Goal: Find contact information: Obtain details needed to contact an individual or organization

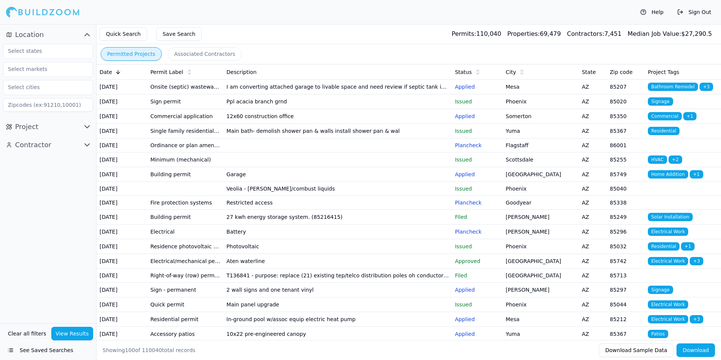
click at [358, 138] on td "Main bath- demolish shower pan & walls install shower pan & wal" at bounding box center [338, 131] width 229 height 15
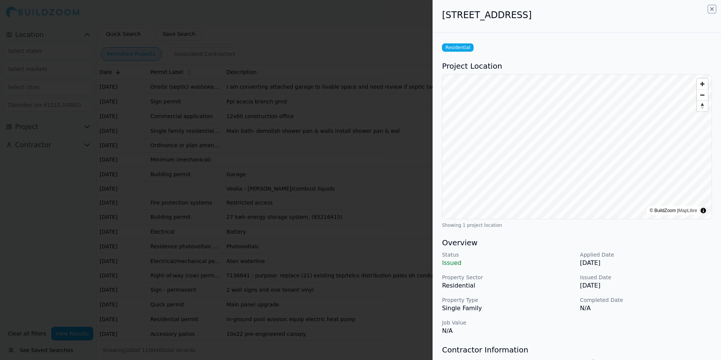
click at [714, 6] on icon "button" at bounding box center [712, 9] width 6 height 6
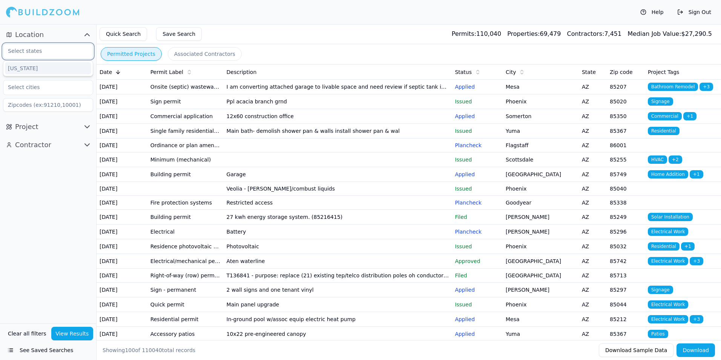
click at [65, 52] on input "text" at bounding box center [43, 51] width 80 height 14
click at [35, 67] on div "[US_STATE]" at bounding box center [48, 68] width 86 height 12
click at [52, 71] on input "text" at bounding box center [43, 69] width 80 height 14
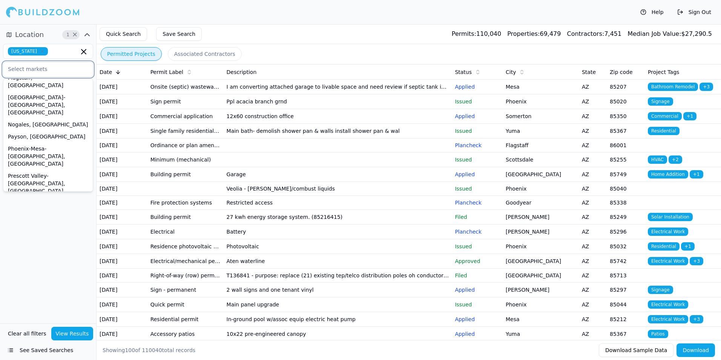
scroll to position [23, 0]
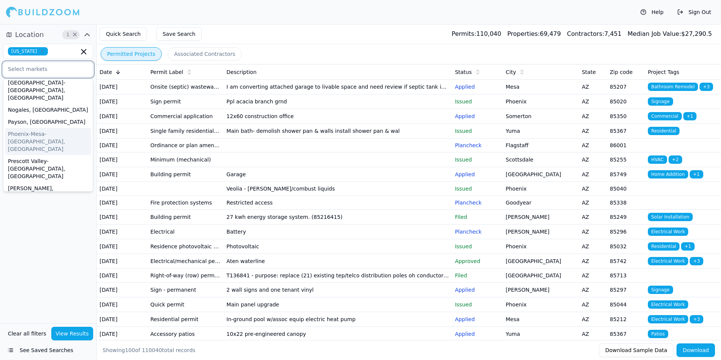
click at [36, 128] on div "Phoenix-Mesa-[GEOGRAPHIC_DATA], [GEOGRAPHIC_DATA]" at bounding box center [48, 141] width 86 height 27
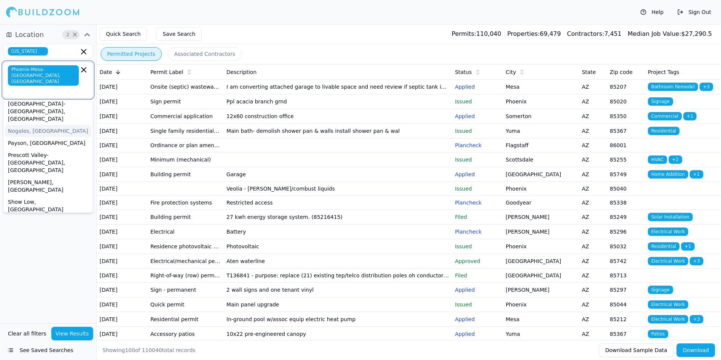
scroll to position [11, 0]
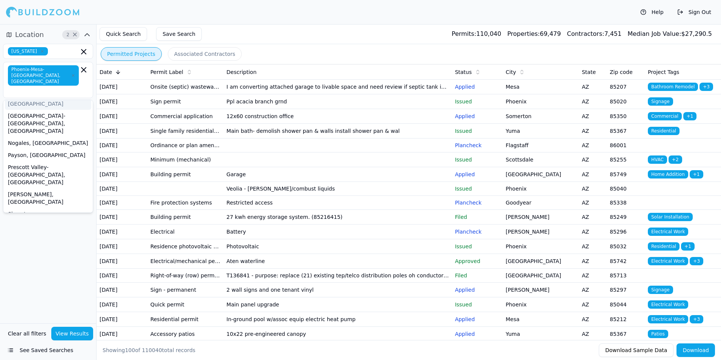
click at [300, 55] on div "Permitted Projects Associated Contractors" at bounding box center [409, 54] width 624 height 20
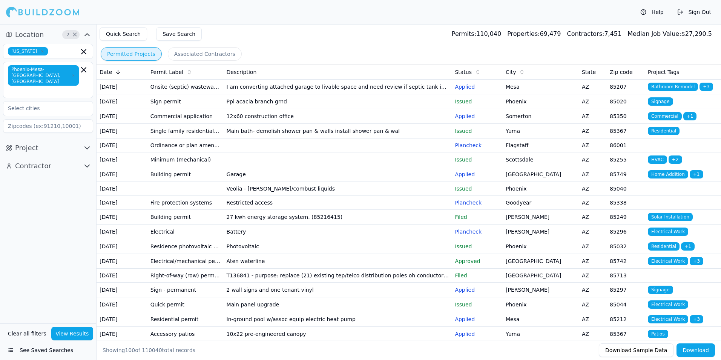
click at [73, 334] on button "View Results" at bounding box center [72, 334] width 42 height 14
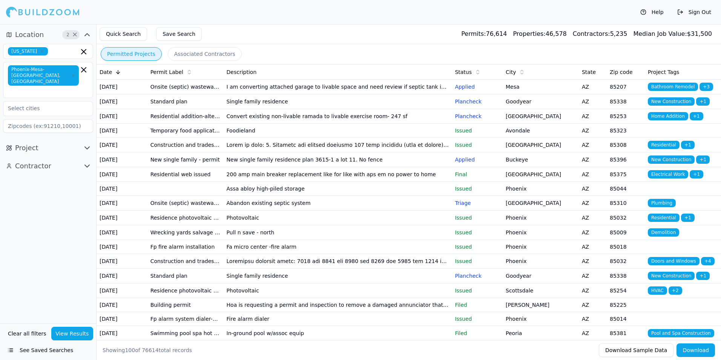
click at [276, 108] on td "Single family residence" at bounding box center [338, 101] width 229 height 15
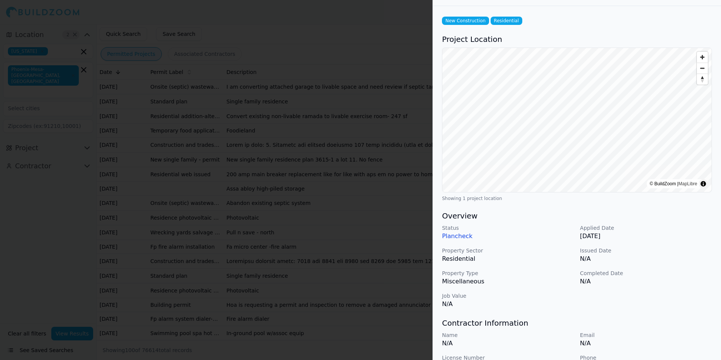
scroll to position [0, 0]
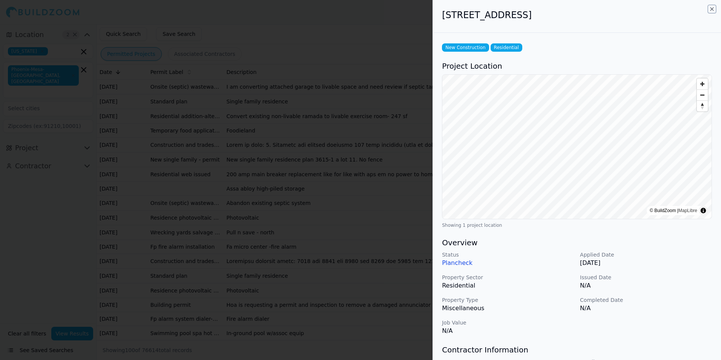
click at [711, 9] on icon "button" at bounding box center [712, 9] width 6 height 6
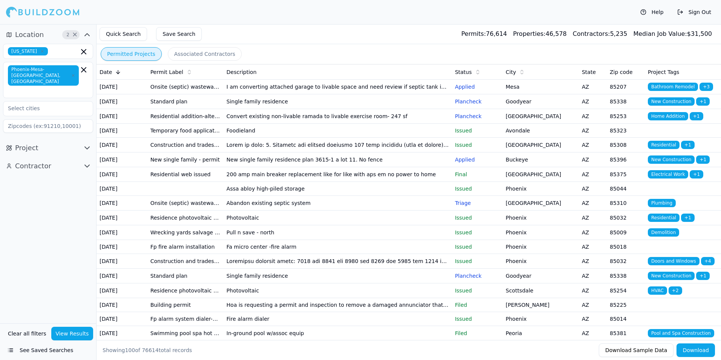
click at [85, 161] on icon "button" at bounding box center [87, 165] width 9 height 9
click at [84, 69] on icon "button" at bounding box center [83, 69] width 9 height 9
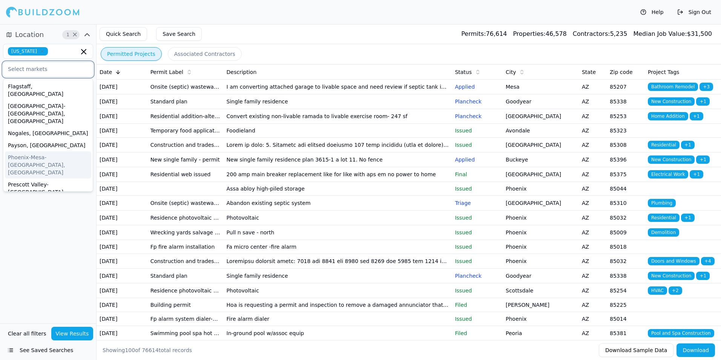
click at [43, 151] on div "Phoenix-Mesa-[GEOGRAPHIC_DATA], [GEOGRAPHIC_DATA]" at bounding box center [48, 164] width 86 height 27
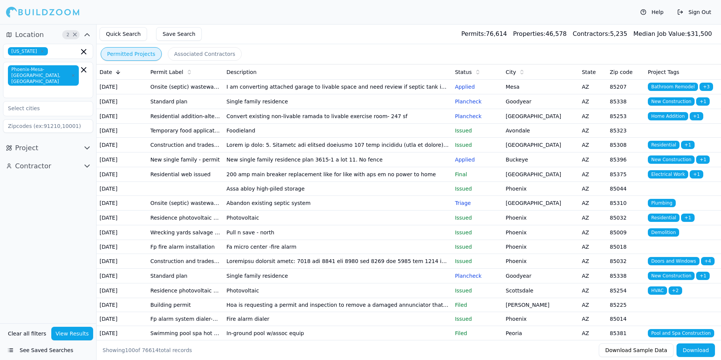
click at [49, 215] on div "Location 2 × [US_STATE] [GEOGRAPHIC_DATA]-[GEOGRAPHIC_DATA]-[GEOGRAPHIC_DATA], …" at bounding box center [48, 173] width 96 height 299
click at [89, 143] on icon "button" at bounding box center [87, 147] width 9 height 9
click at [82, 161] on span "button" at bounding box center [85, 165] width 9 height 9
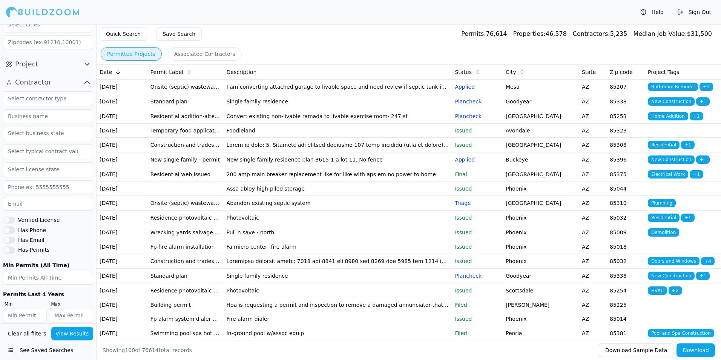
scroll to position [86, 0]
click at [10, 215] on button "Verified License" at bounding box center [9, 218] width 12 height 7
click at [8, 215] on button "Verified License" at bounding box center [9, 218] width 12 height 7
click at [71, 334] on button "View Results" at bounding box center [72, 334] width 42 height 14
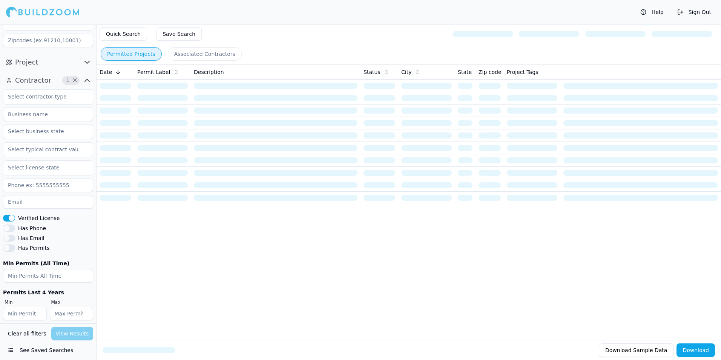
click at [193, 54] on button "Associated Contractors" at bounding box center [205, 54] width 74 height 14
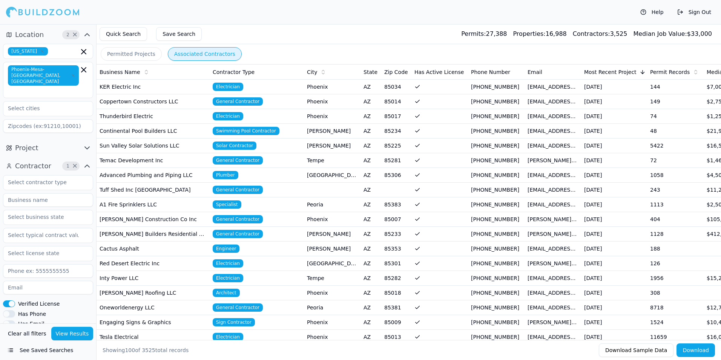
click at [153, 103] on td "Coppertown Constructors LLC" at bounding box center [153, 101] width 113 height 15
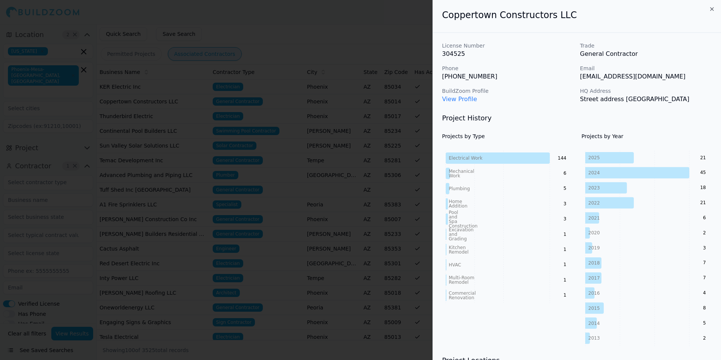
click at [484, 76] on p "[PHONE_NUMBER]" at bounding box center [508, 76] width 132 height 9
drag, startPoint x: 654, startPoint y: 78, endPoint x: 578, endPoint y: 80, distance: 75.8
click at [578, 80] on div "License Number 304525 Trade General Contractor Phone [PHONE_NUMBER] Email [EMAI…" at bounding box center [577, 73] width 270 height 62
copy p "[EMAIL_ADDRESS][DOMAIN_NAME]"
click at [484, 77] on p "[PHONE_NUMBER]" at bounding box center [508, 76] width 132 height 9
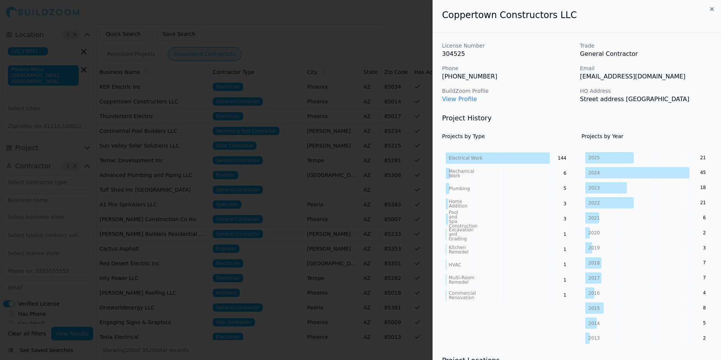
drag, startPoint x: 303, startPoint y: 141, endPoint x: 322, endPoint y: 138, distance: 19.8
click at [303, 141] on div at bounding box center [360, 180] width 721 height 360
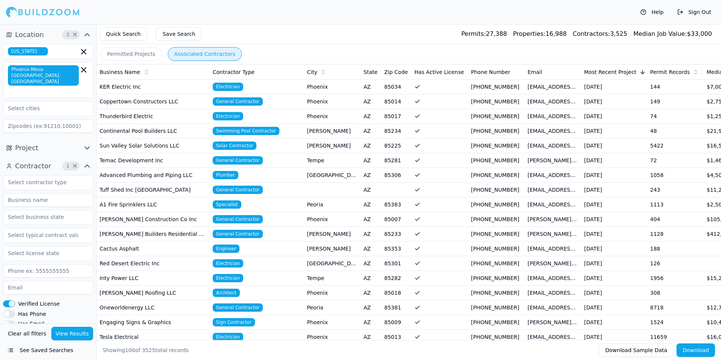
click at [164, 145] on td "Sun Valley Solar Solutions LLC" at bounding box center [153, 145] width 113 height 15
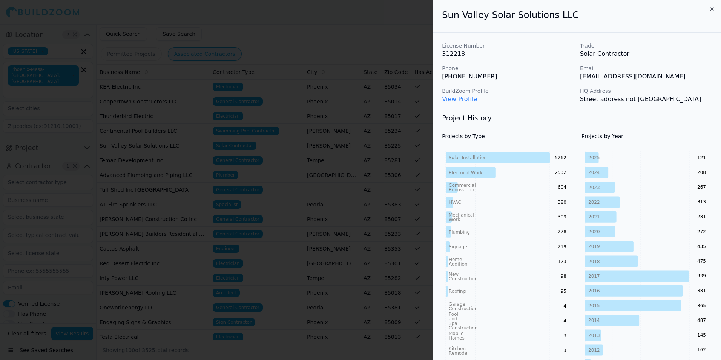
click at [713, 11] on icon "button" at bounding box center [712, 9] width 6 height 6
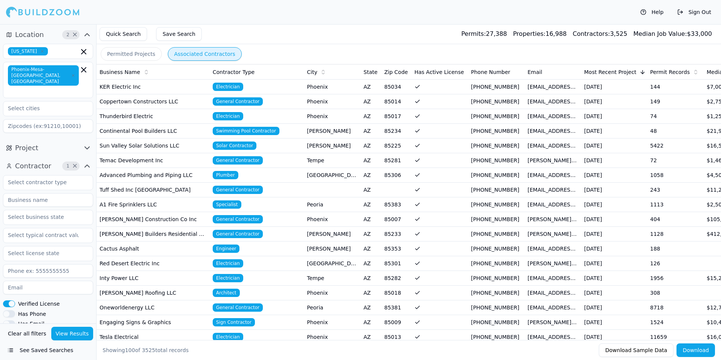
click at [124, 160] on td "Temac Development Inc" at bounding box center [153, 160] width 113 height 15
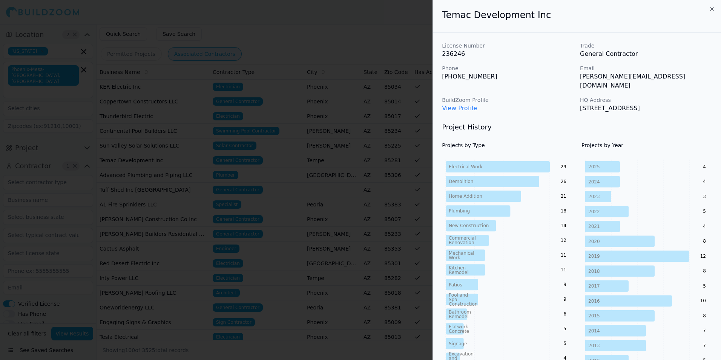
click at [649, 79] on p "[PERSON_NAME][EMAIL_ADDRESS][DOMAIN_NAME]" at bounding box center [646, 81] width 132 height 18
drag, startPoint x: 632, startPoint y: 75, endPoint x: 579, endPoint y: 75, distance: 53.2
click at [579, 75] on div "License Number 236246 Trade General Contractor Phone [PHONE_NUMBER] Email [PERS…" at bounding box center [577, 77] width 270 height 71
copy p "[PERSON_NAME][EMAIL_ADDRESS][DOMAIN_NAME]"
drag, startPoint x: 310, startPoint y: 113, endPoint x: 273, endPoint y: 133, distance: 41.4
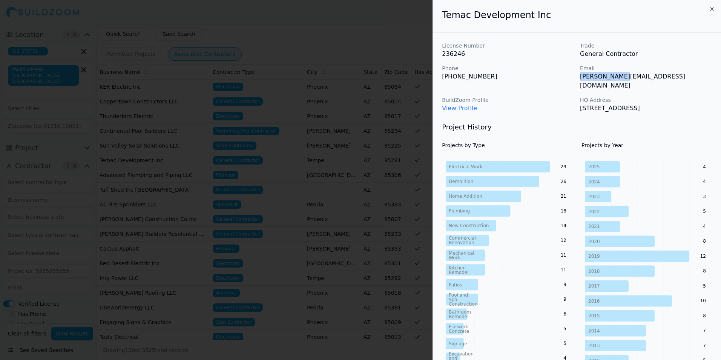
click at [310, 113] on div at bounding box center [360, 180] width 721 height 360
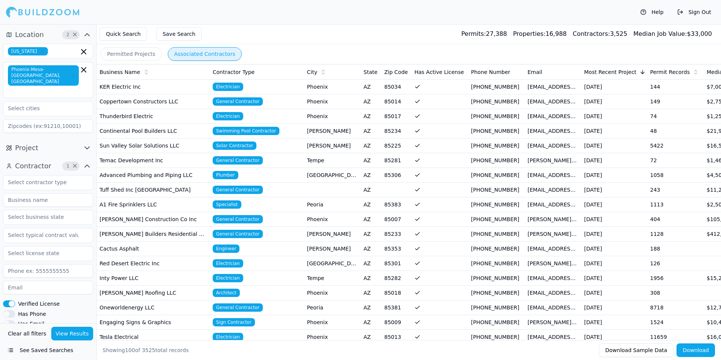
click at [150, 220] on td "[PERSON_NAME] Construction Co Inc" at bounding box center [153, 219] width 113 height 15
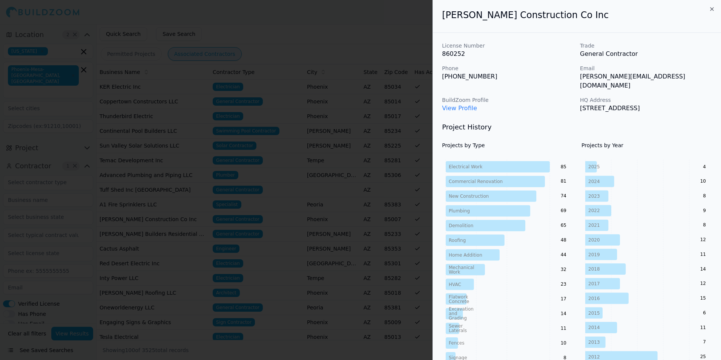
click at [712, 9] on icon "button" at bounding box center [711, 9] width 3 height 3
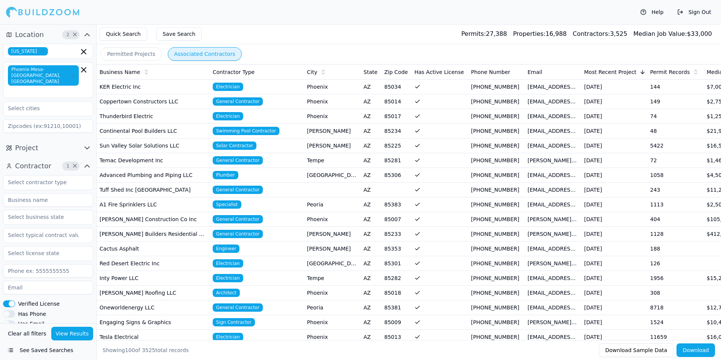
click at [170, 219] on td "[PERSON_NAME] Construction Co Inc" at bounding box center [153, 219] width 113 height 15
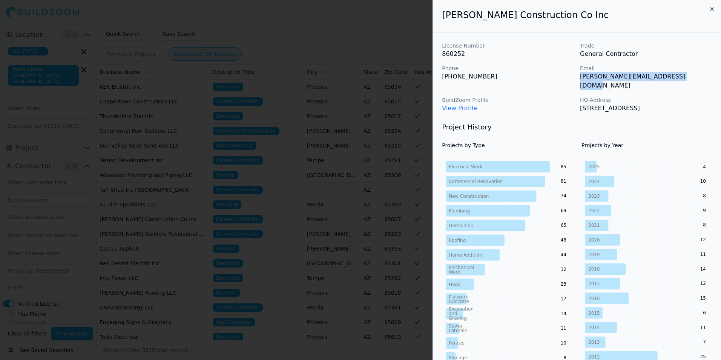
drag, startPoint x: 680, startPoint y: 79, endPoint x: 579, endPoint y: 81, distance: 101.1
click at [580, 81] on div "License Number 860252 Trade General Contractor Phone [PHONE_NUMBER] Email [PERS…" at bounding box center [577, 77] width 270 height 71
copy p "[PERSON_NAME][EMAIL_ADDRESS][DOMAIN_NAME]"
click at [529, 72] on p "Phone" at bounding box center [508, 68] width 132 height 8
click at [714, 8] on icon "button" at bounding box center [712, 9] width 6 height 6
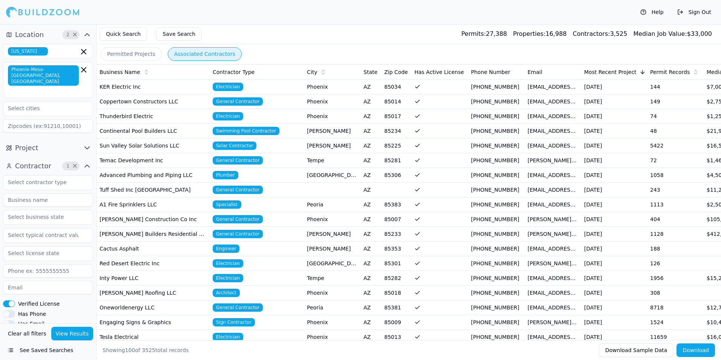
click at [173, 233] on td "[PERSON_NAME] Builders Residential Construction LLC" at bounding box center [153, 234] width 113 height 15
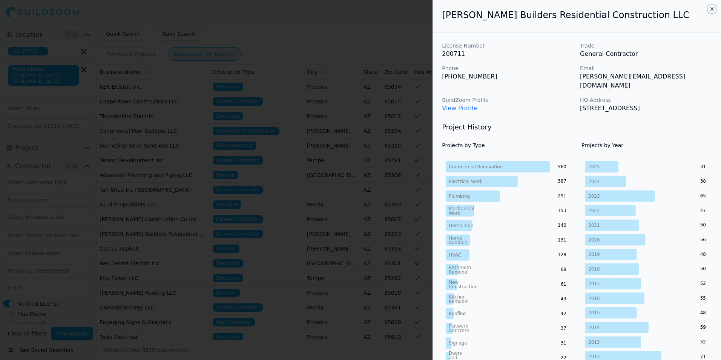
click at [713, 10] on icon "button" at bounding box center [711, 9] width 3 height 3
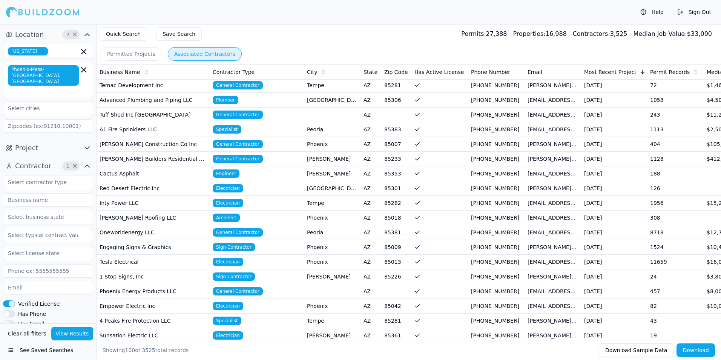
scroll to position [75, 0]
click at [159, 232] on td "Oneworldenergy LLC" at bounding box center [153, 232] width 113 height 15
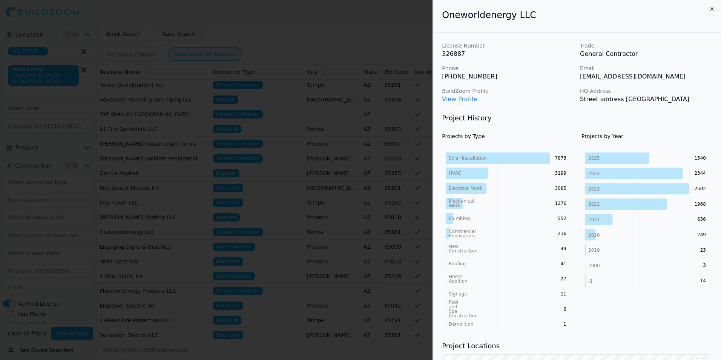
click at [707, 10] on h2 "Oneworldenergy LLC" at bounding box center [577, 15] width 270 height 12
click at [713, 9] on icon "button" at bounding box center [712, 9] width 6 height 6
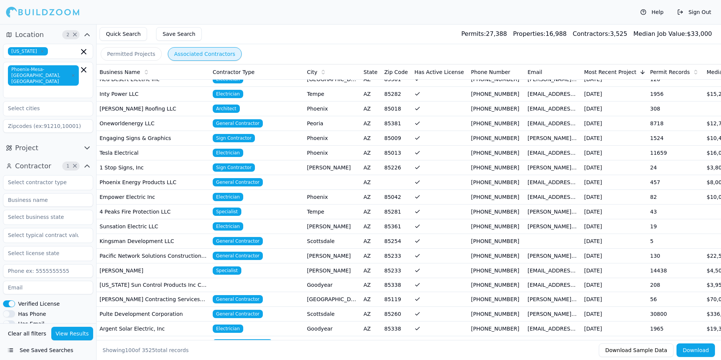
scroll to position [189, 0]
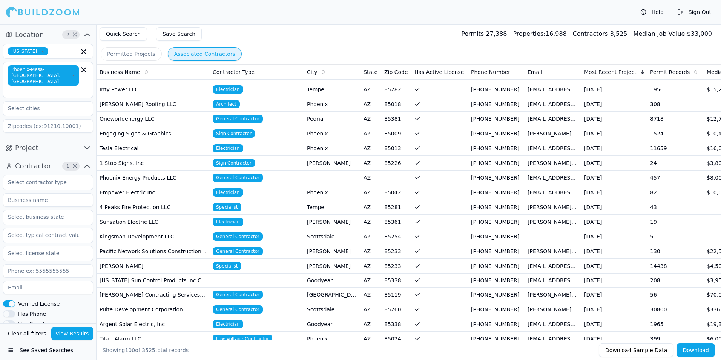
click at [314, 75] on div "City" at bounding box center [332, 72] width 51 height 8
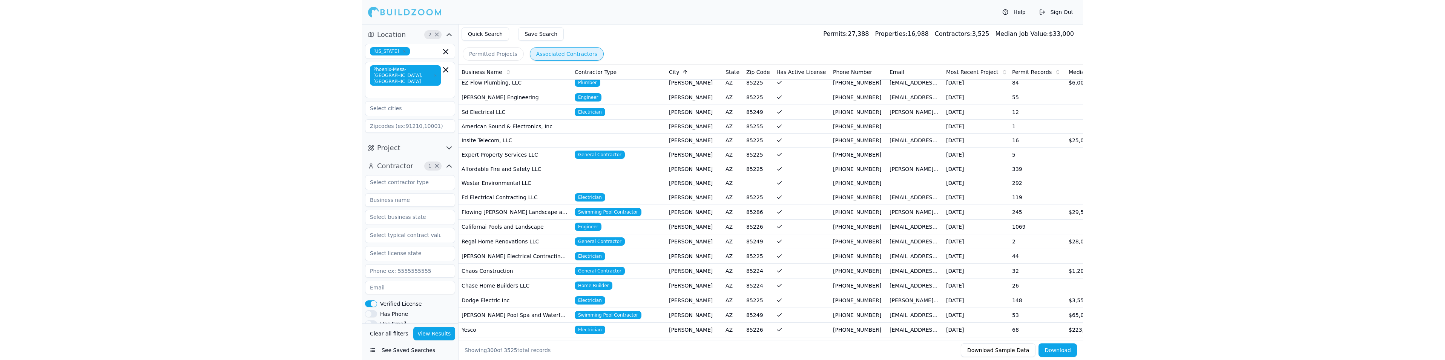
scroll to position [3469, 0]
